Goal: Obtain resource: Download file/media

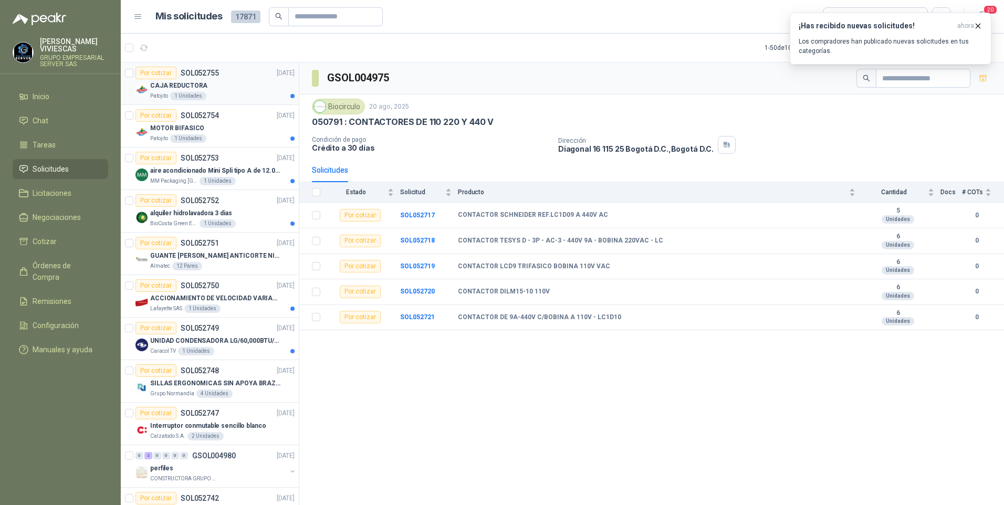
click at [216, 89] on div "CAJA REDUCTORA" at bounding box center [222, 85] width 144 height 13
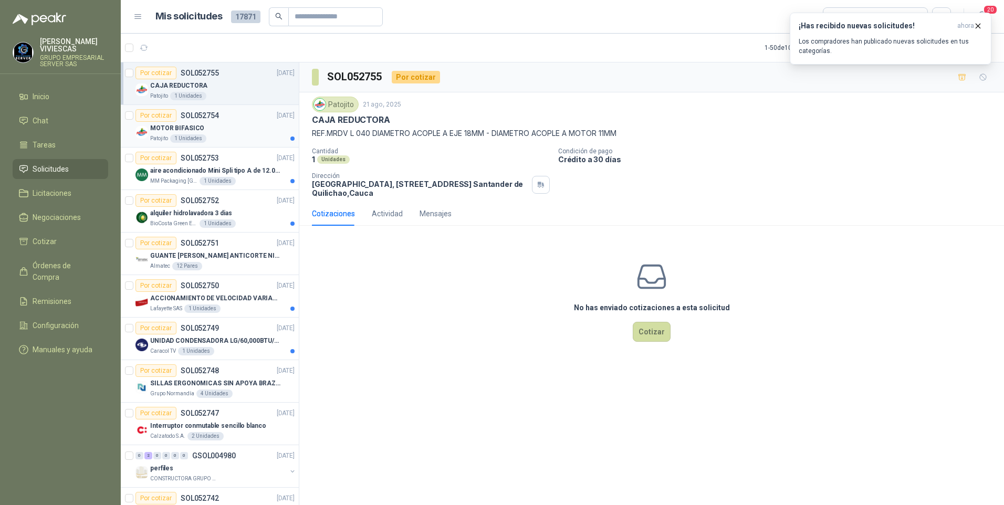
click at [205, 138] on div "Patojito 1 Unidades" at bounding box center [222, 138] width 144 height 8
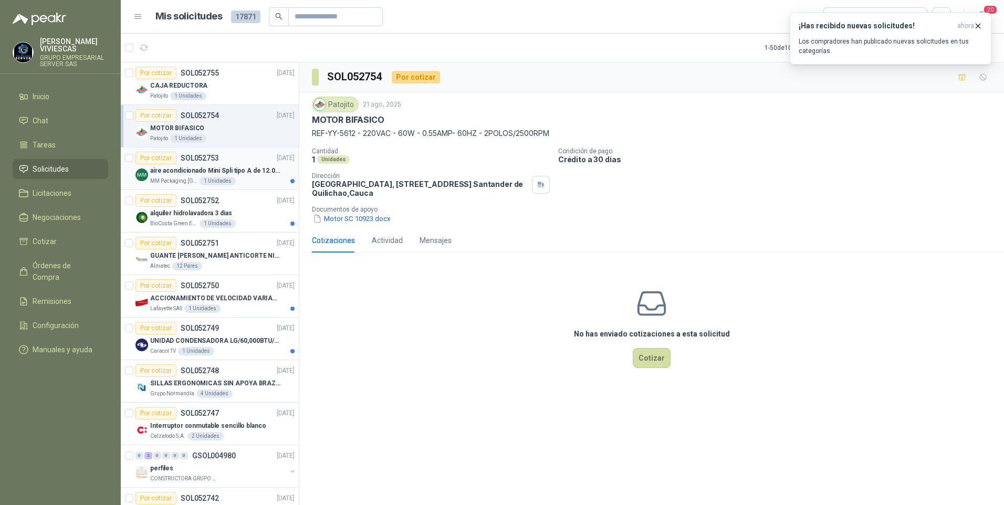
click at [177, 167] on p "aire acondicionado Mini Spli tipo A de 12.000 BTU." at bounding box center [215, 171] width 131 height 10
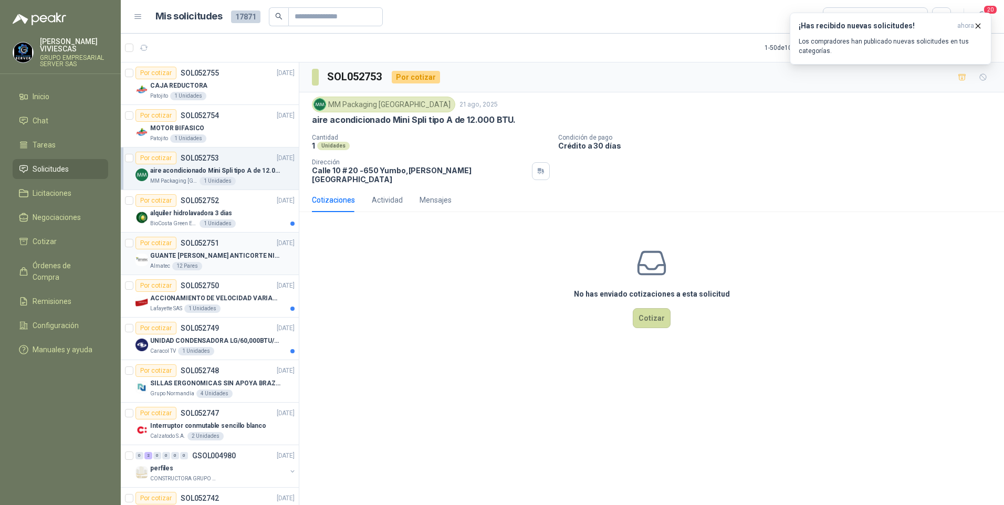
click at [152, 260] on p "GUANTE [PERSON_NAME] ANTICORTE NIV 5 TALLA L" at bounding box center [215, 256] width 131 height 10
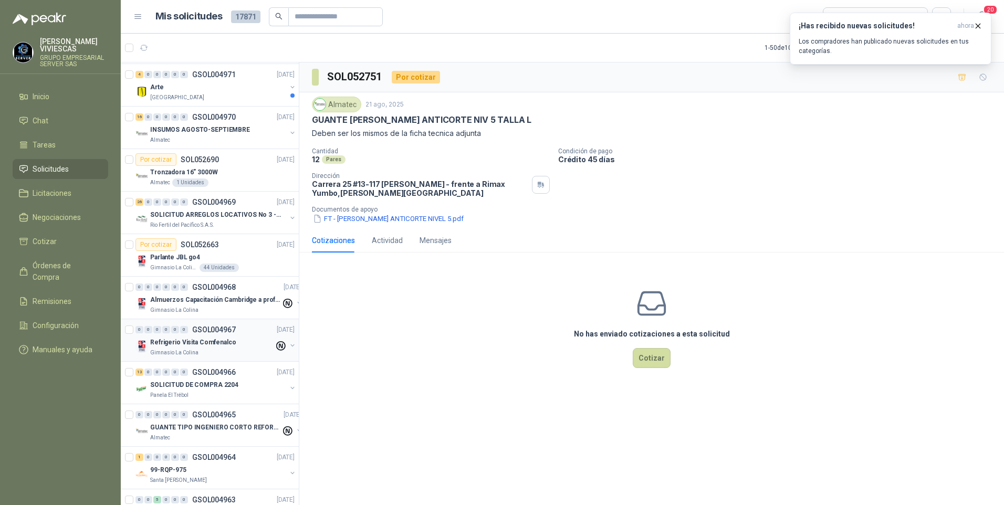
scroll to position [1208, 0]
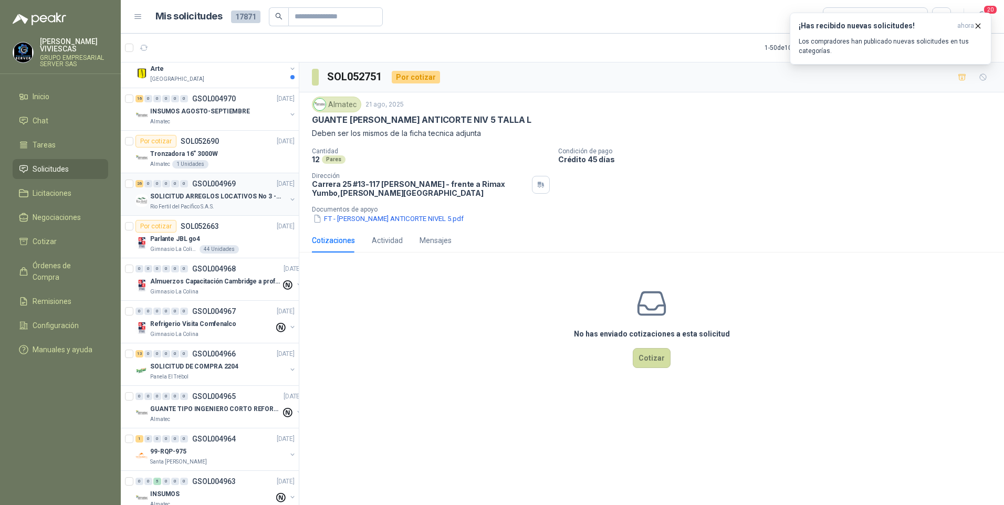
click at [186, 200] on p "SOLICITUD ARREGLOS LOCATIVOS No 3 - PICHINDE" at bounding box center [215, 197] width 131 height 10
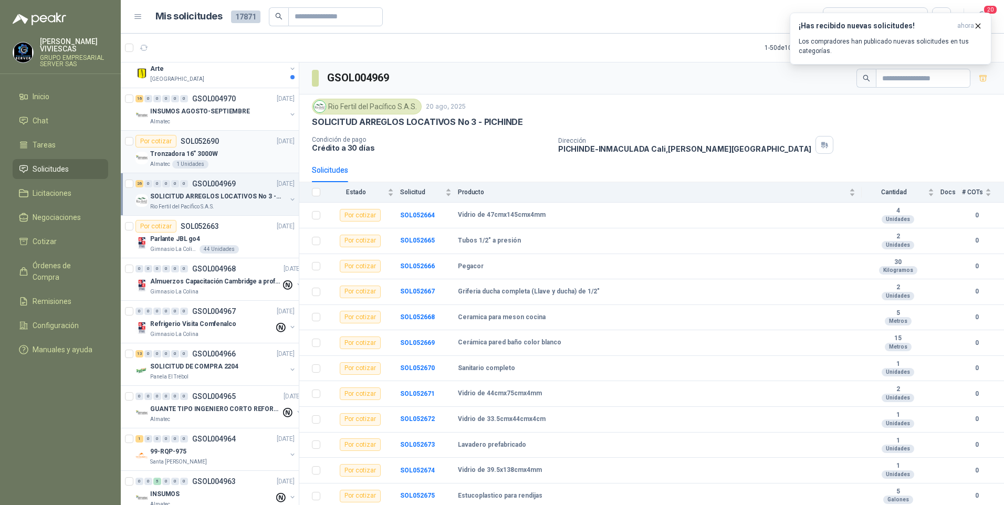
click at [169, 154] on p "Tronzadora 16” 3000W" at bounding box center [184, 154] width 68 height 10
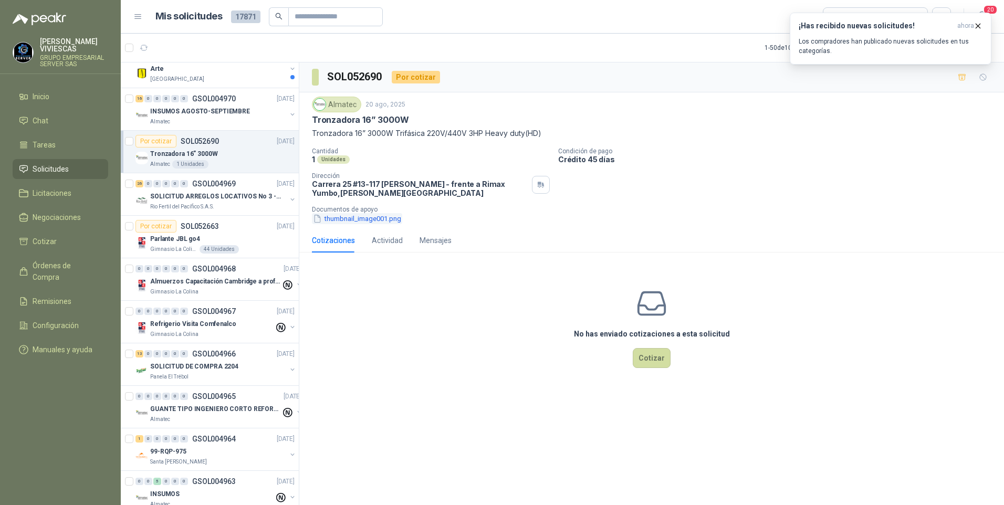
click at [339, 217] on button "thumbnail_image001.png" at bounding box center [357, 218] width 90 height 11
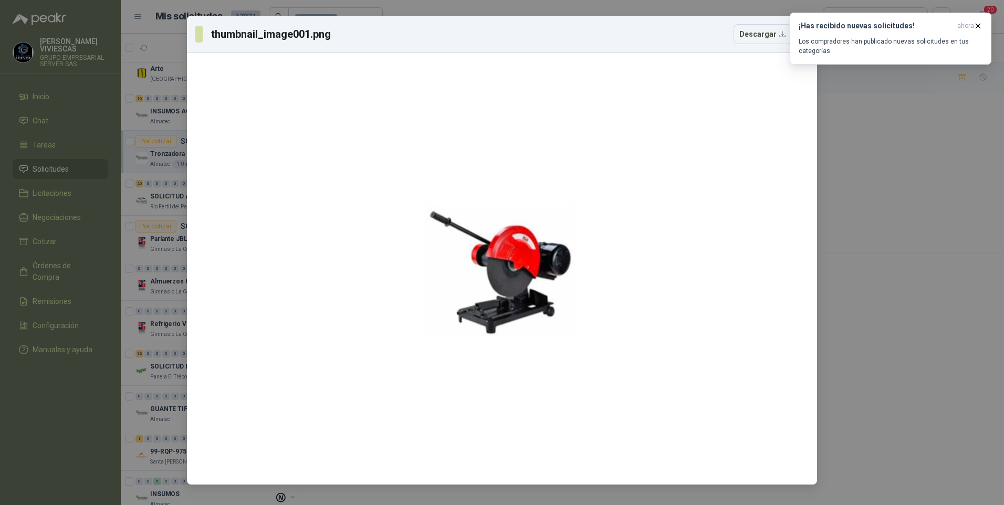
click at [908, 253] on div "thumbnail_image001.png Descargar" at bounding box center [502, 252] width 1004 height 505
